Goal: Find specific page/section: Find specific page/section

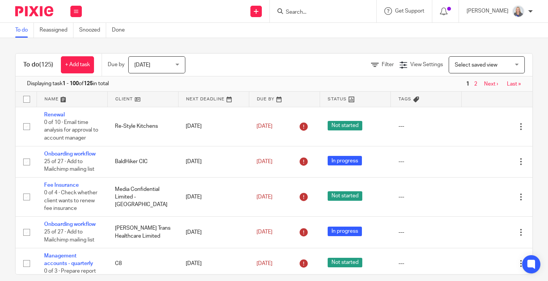
drag, startPoint x: 304, startPoint y: 12, endPoint x: 308, endPoint y: 22, distance: 10.6
click at [304, 13] on input "Search" at bounding box center [319, 12] width 68 height 7
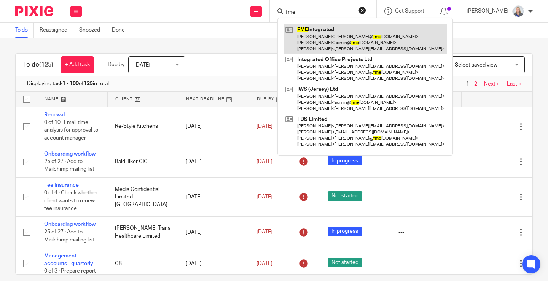
type input "fme"
click at [329, 37] on link at bounding box center [365, 39] width 163 height 30
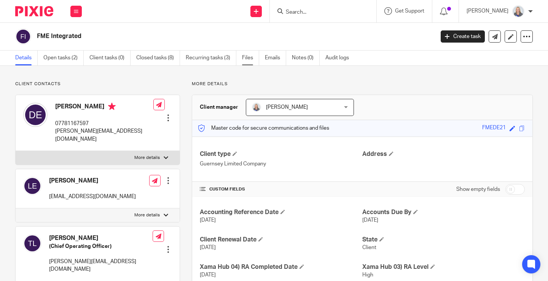
click at [250, 60] on link "Files" at bounding box center [250, 58] width 17 height 15
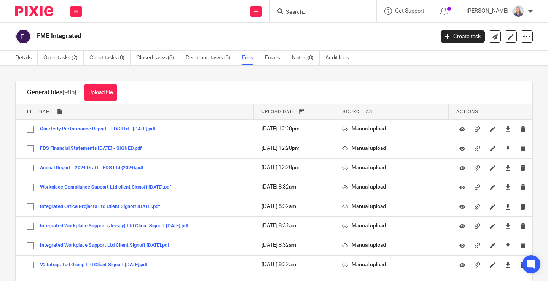
click at [321, 16] on input "Search" at bounding box center [319, 12] width 68 height 7
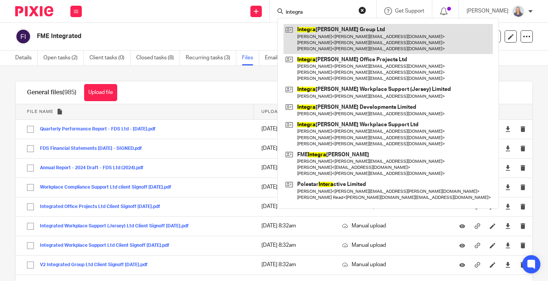
type input "integra"
click at [335, 40] on link at bounding box center [388, 39] width 209 height 30
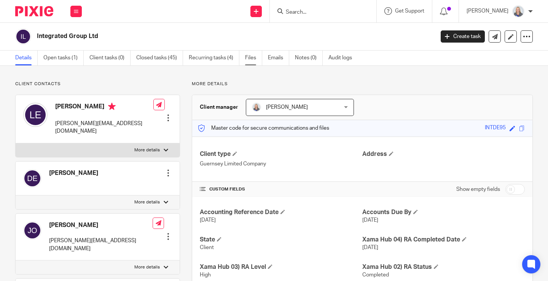
click at [245, 58] on link "Files" at bounding box center [253, 58] width 17 height 15
click at [252, 61] on link "Files" at bounding box center [253, 58] width 17 height 15
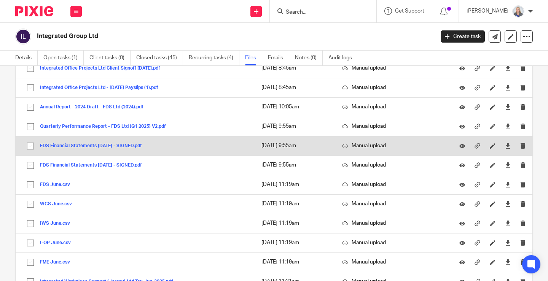
scroll to position [558, 0]
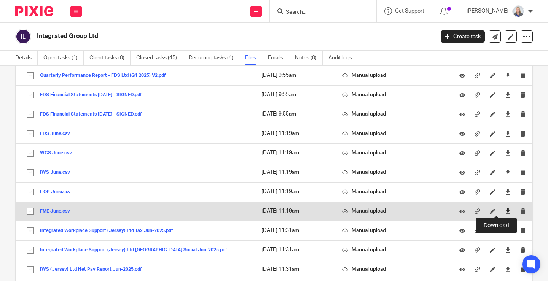
click at [505, 211] on icon at bounding box center [508, 212] width 6 height 6
